Goal: Task Accomplishment & Management: Manage account settings

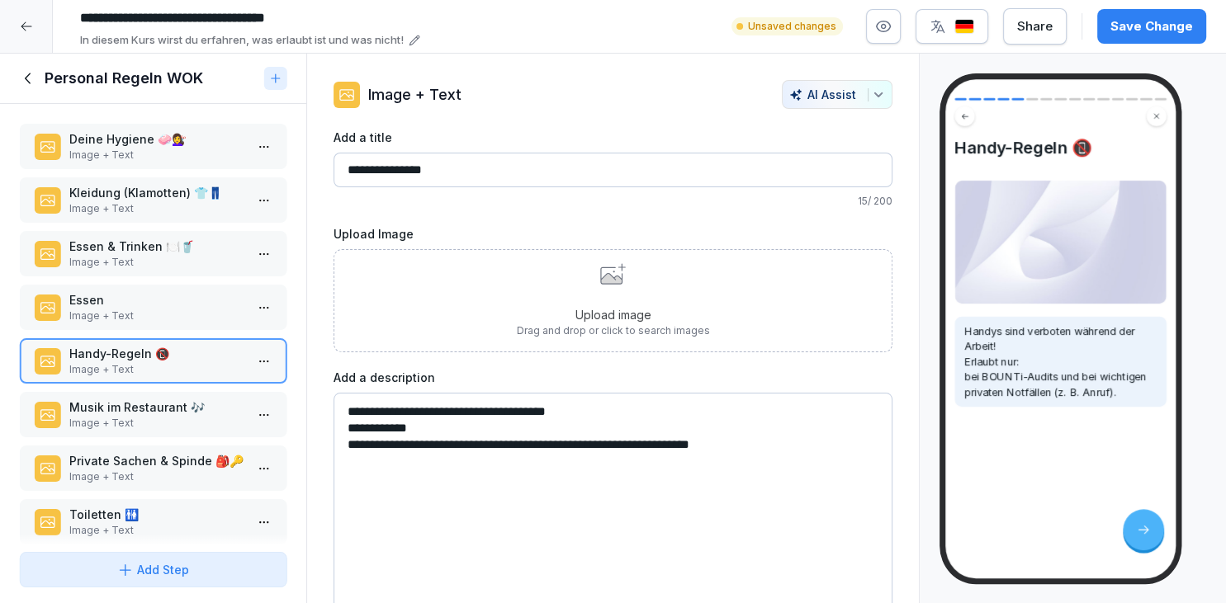
scroll to position [54, 0]
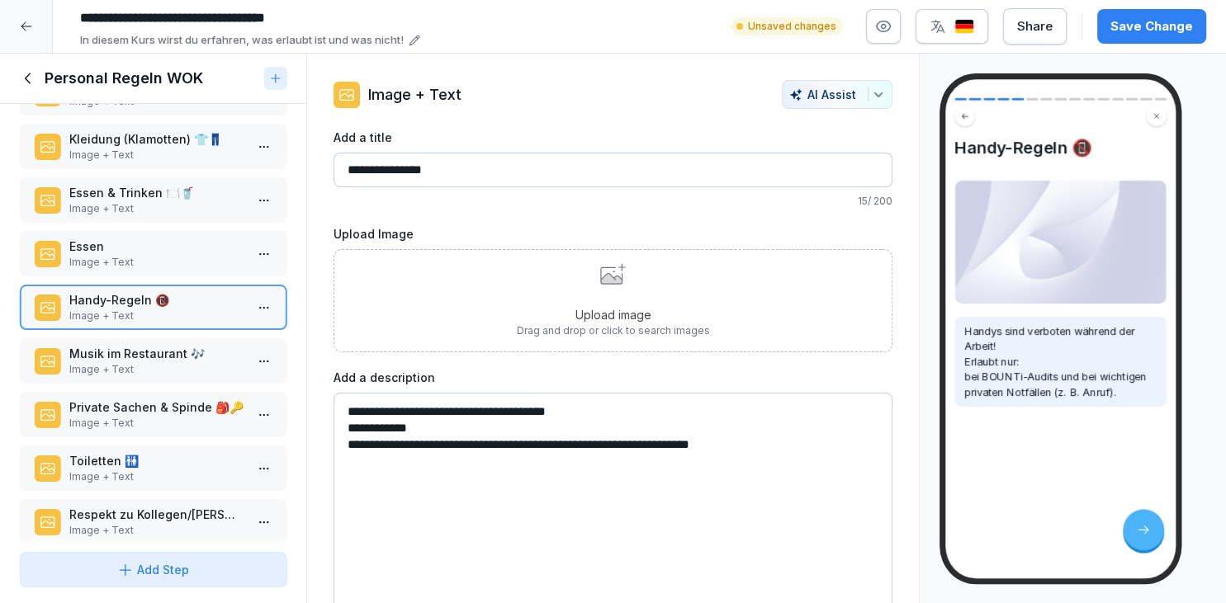
click at [1139, 35] on div "Save Change" at bounding box center [1151, 26] width 83 height 18
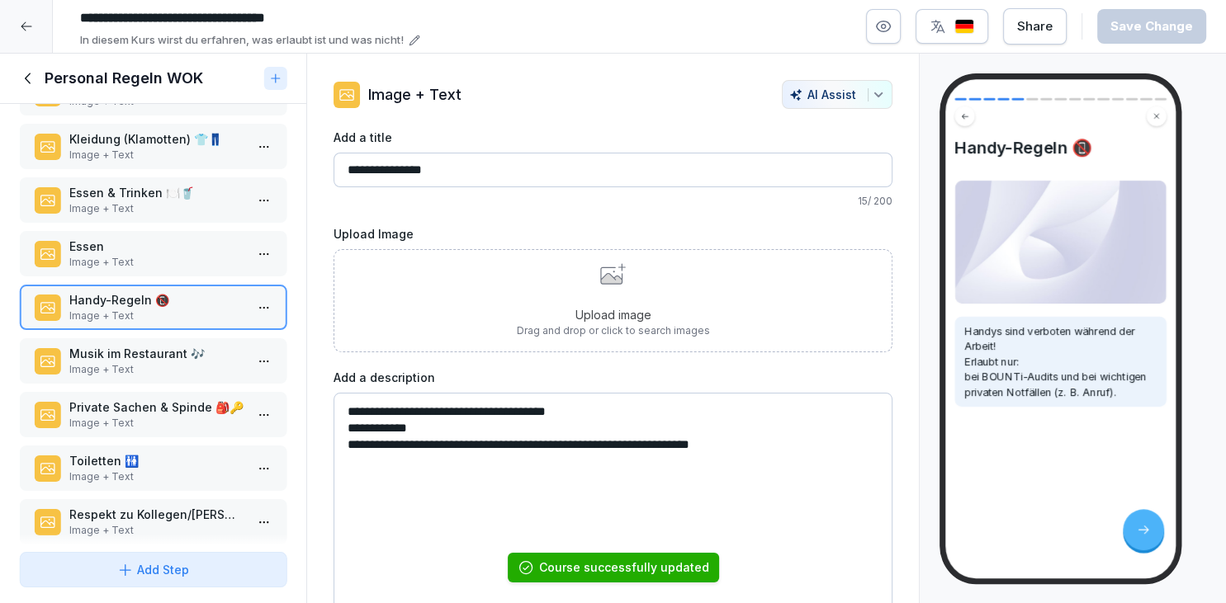
click at [22, 19] on div at bounding box center [26, 26] width 53 height 53
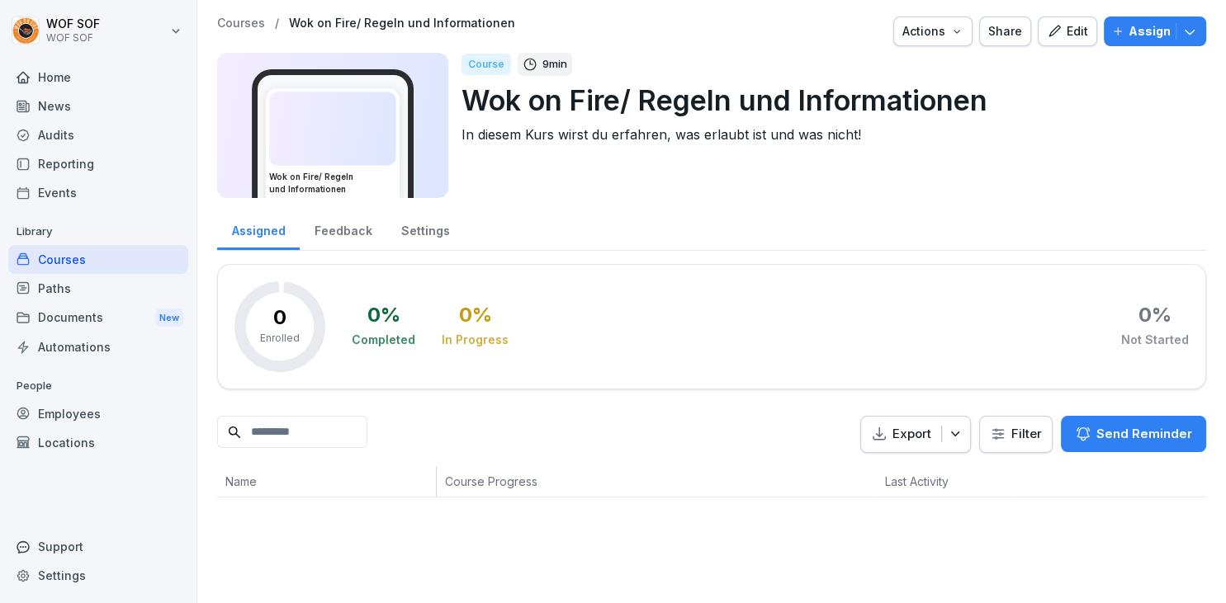
click at [94, 259] on div "Courses" at bounding box center [98, 259] width 180 height 29
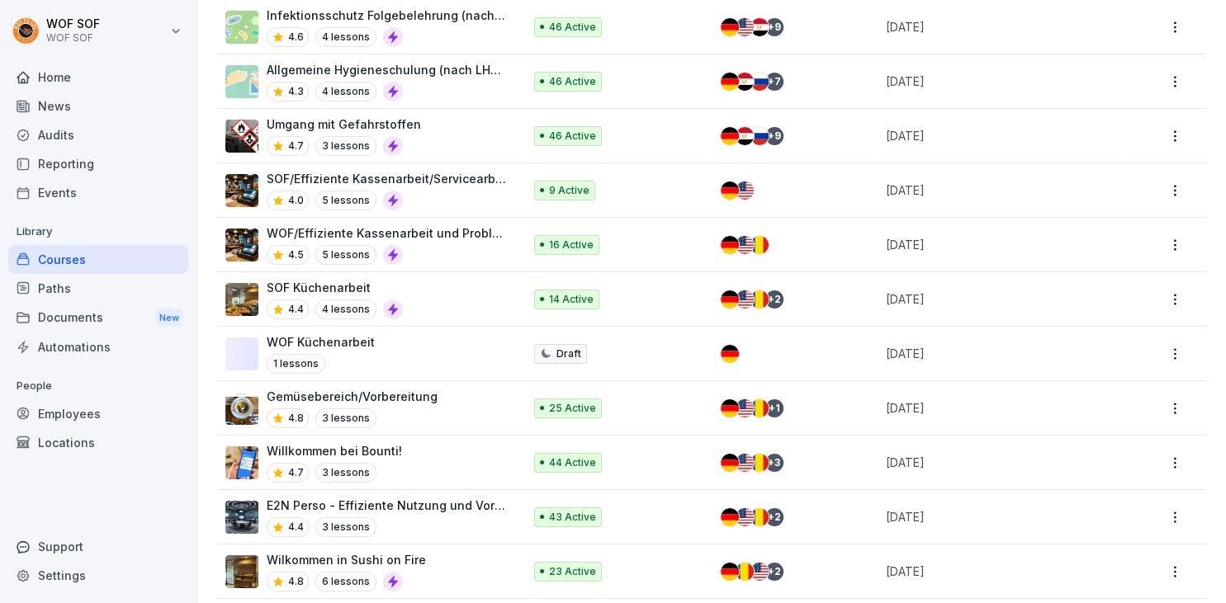
scroll to position [299, 0]
click at [361, 296] on div "SOF Küchenarbeit 4.4 4 lessons" at bounding box center [335, 298] width 136 height 40
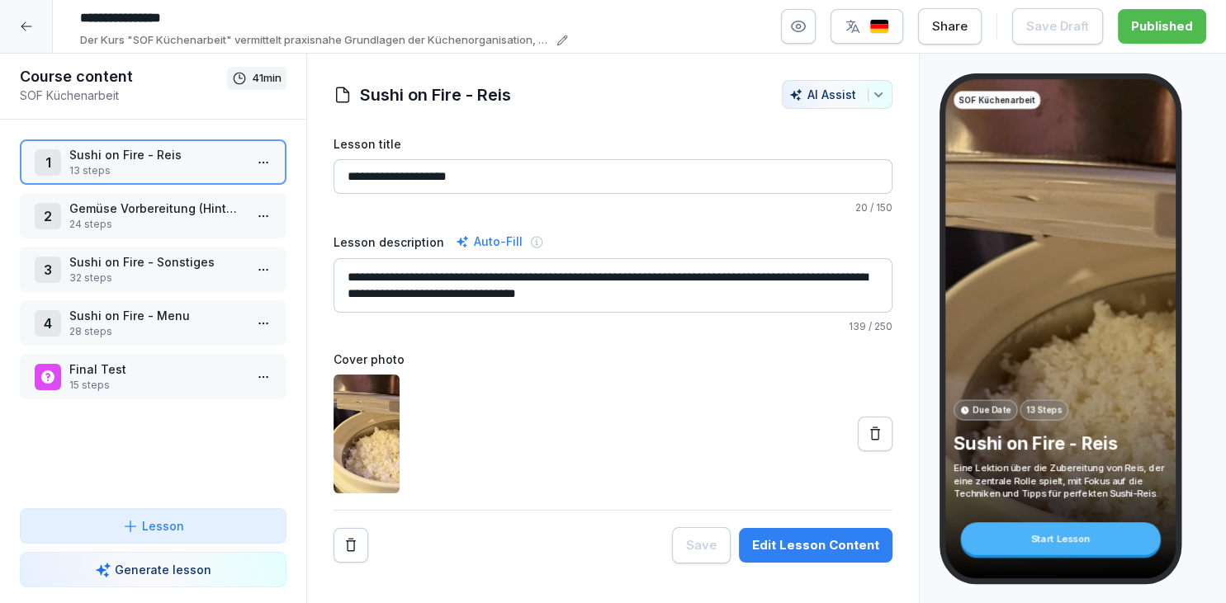
click at [208, 218] on p "24 steps" at bounding box center [156, 224] width 174 height 15
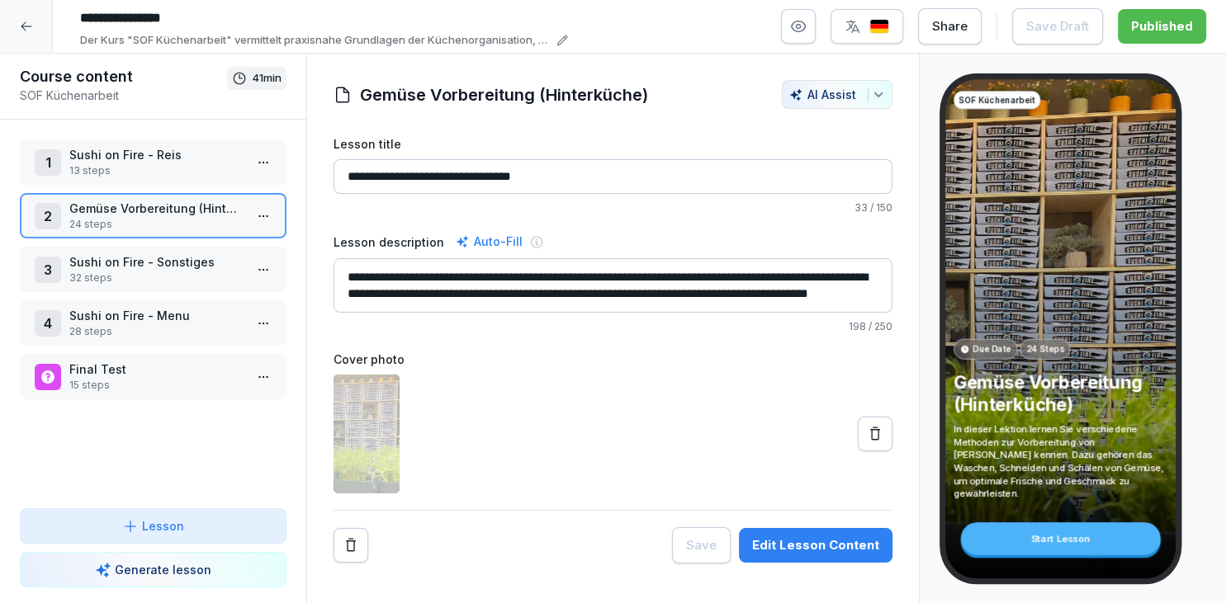
click at [262, 212] on html "**********" at bounding box center [613, 301] width 1226 height 603
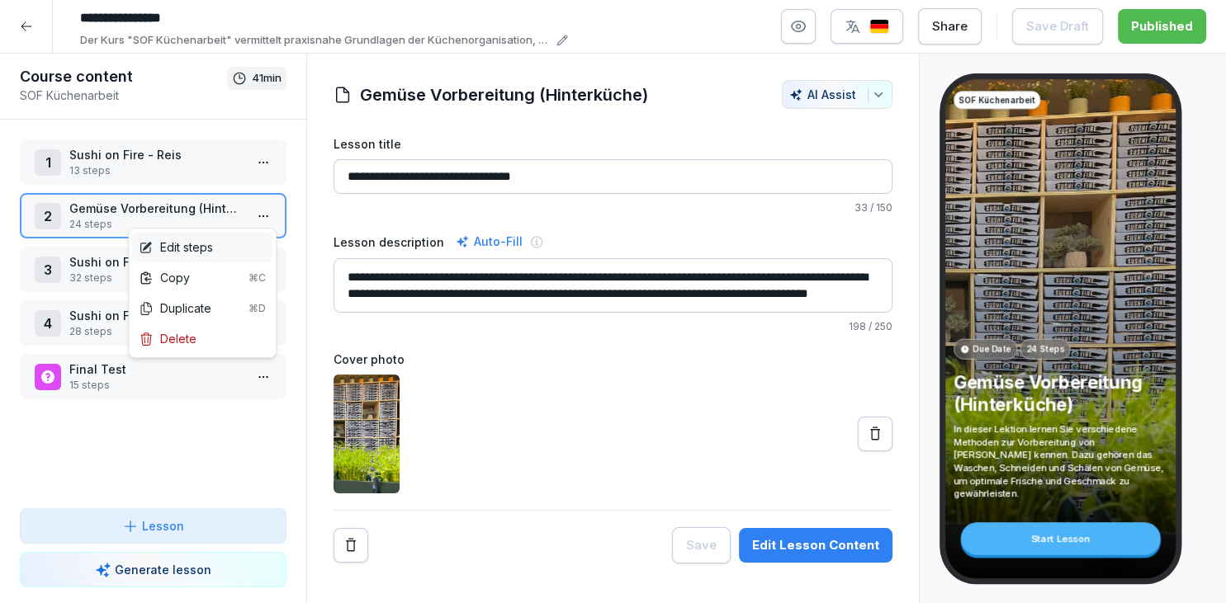
click at [251, 240] on div "Edit steps" at bounding box center [202, 247] width 140 height 31
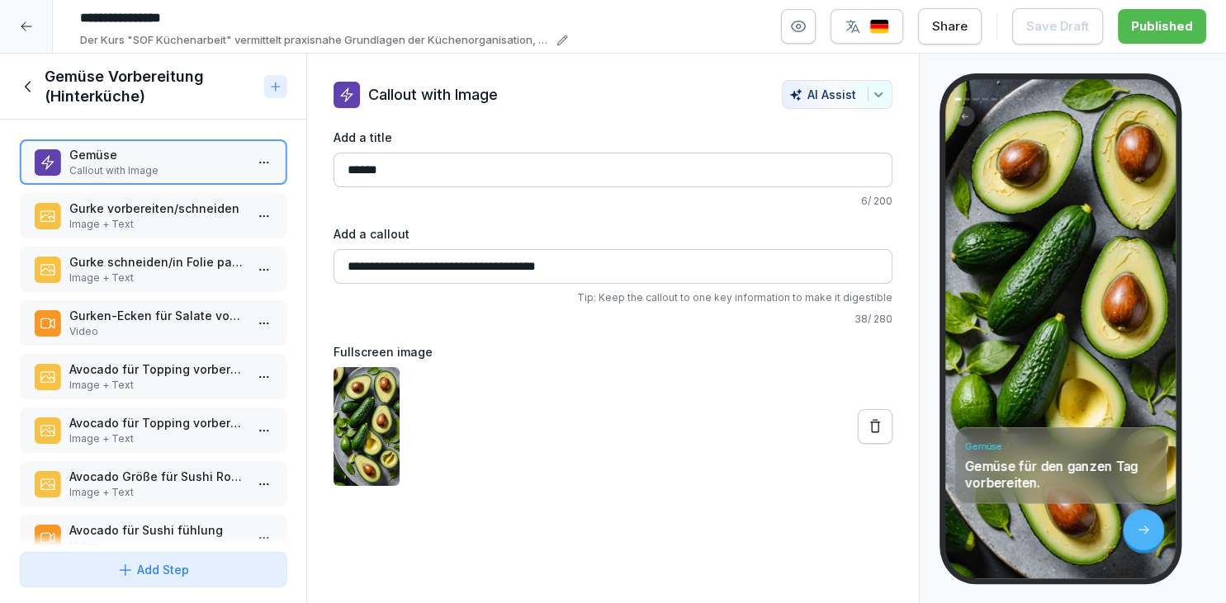
click at [170, 212] on p "Gurke vorbereiten/schneiden" at bounding box center [156, 208] width 174 height 17
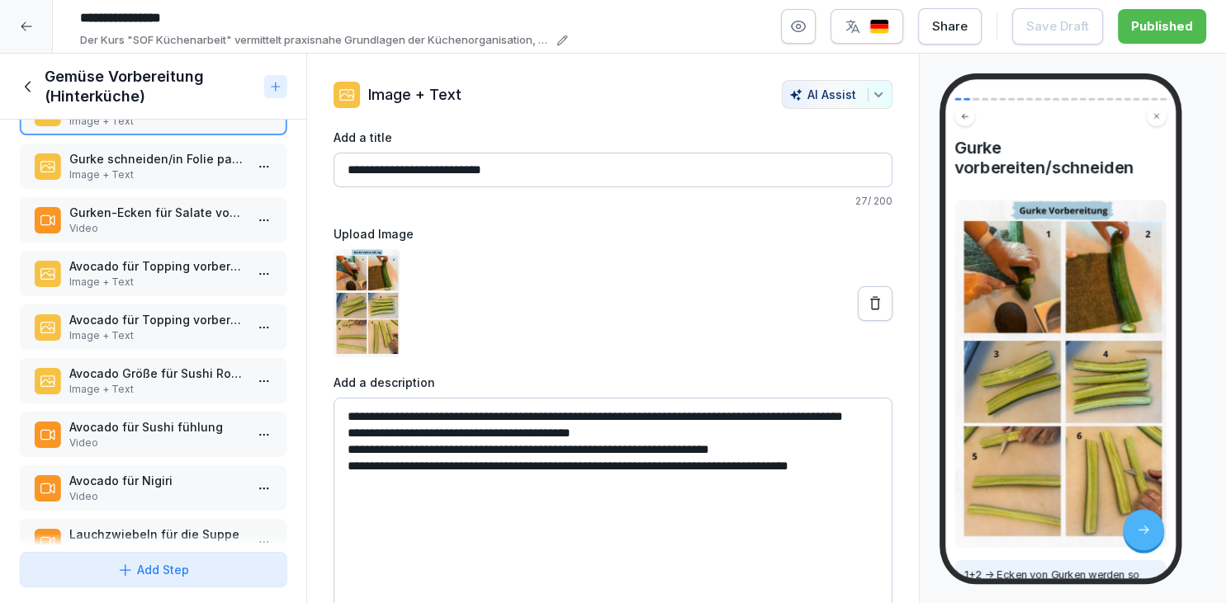
scroll to position [104, 0]
click at [156, 277] on p "Image + Text" at bounding box center [156, 281] width 174 height 15
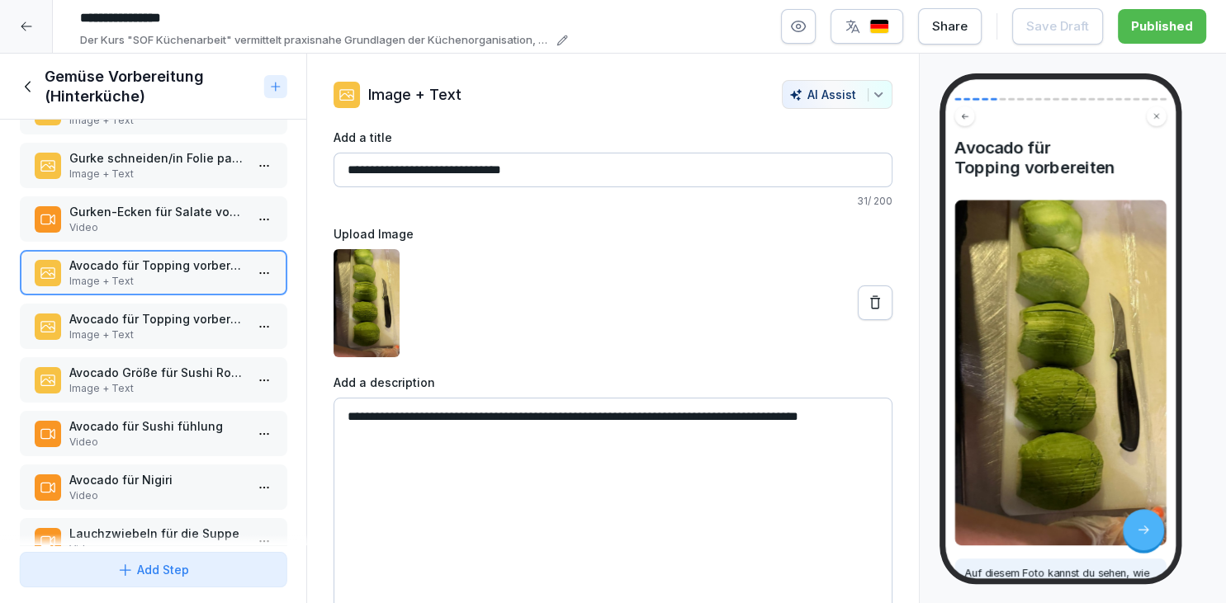
click at [96, 310] on p "Avocado für Topping vorbereiten" at bounding box center [156, 318] width 174 height 17
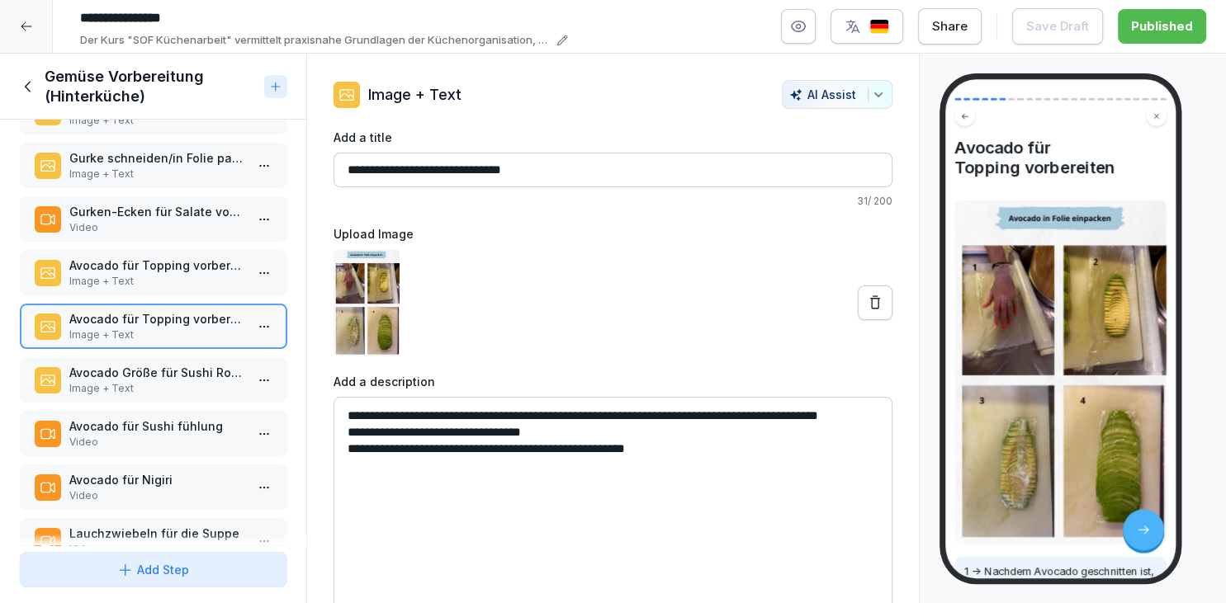
click at [111, 381] on p "Image + Text" at bounding box center [156, 388] width 174 height 15
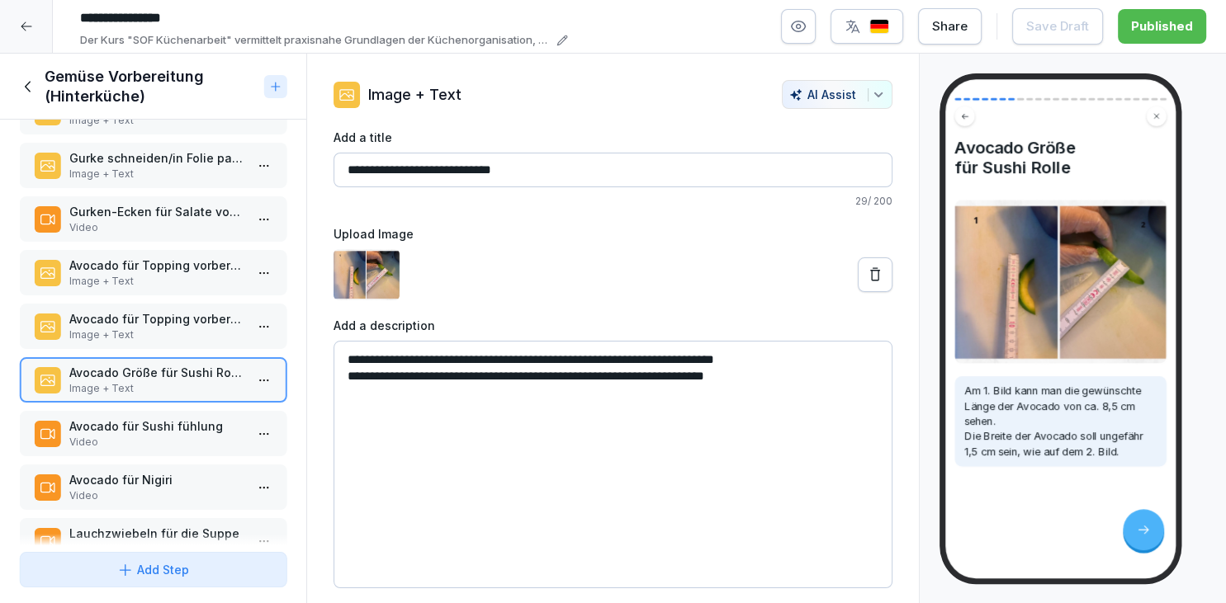
click at [26, 31] on icon at bounding box center [26, 26] width 13 height 13
